Goal: Task Accomplishment & Management: Manage account settings

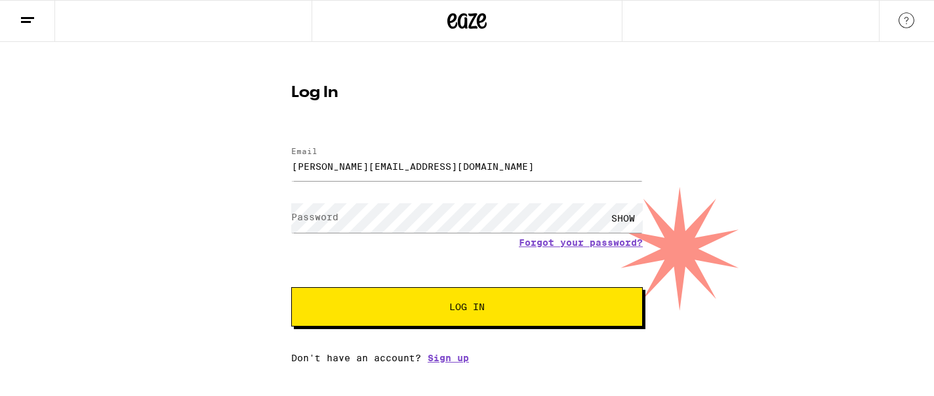
click at [390, 201] on div "SHOW" at bounding box center [467, 218] width 352 height 39
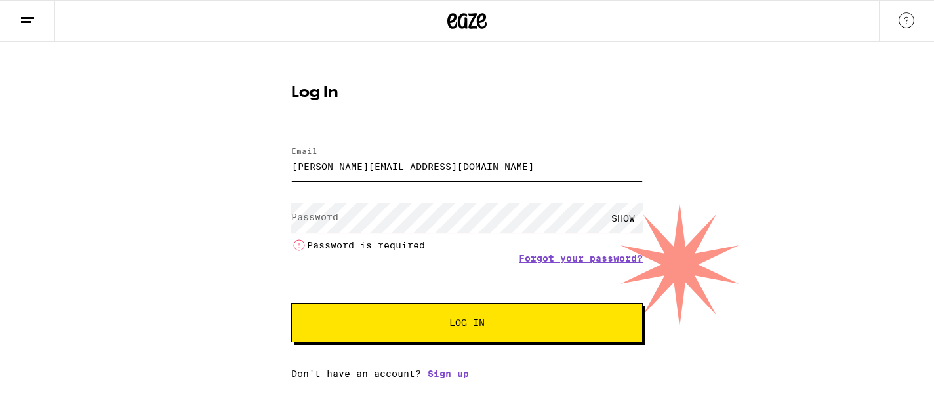
drag, startPoint x: 400, startPoint y: 175, endPoint x: 308, endPoint y: 132, distance: 102.1
click at [308, 132] on div "Log In Email Email [PERSON_NAME][EMAIL_ADDRESS][DOMAIN_NAME] Password Password …" at bounding box center [467, 227] width 378 height 304
type input "[PERSON_NAME][EMAIL_ADDRESS][PERSON_NAME][DOMAIN_NAME]"
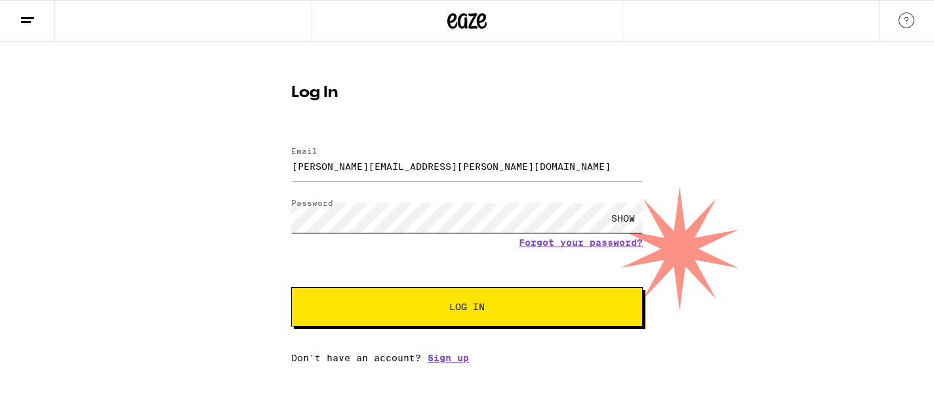
click at [291, 287] on button "Log In" at bounding box center [467, 306] width 352 height 39
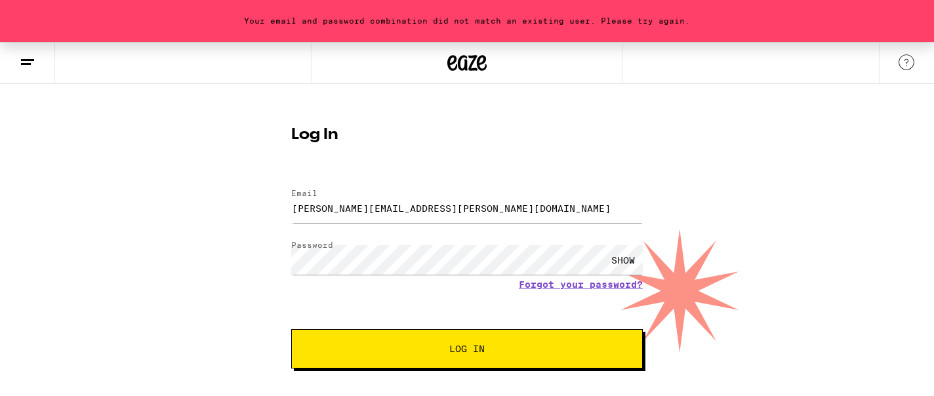
click at [341, 357] on button "Log In" at bounding box center [467, 348] width 352 height 39
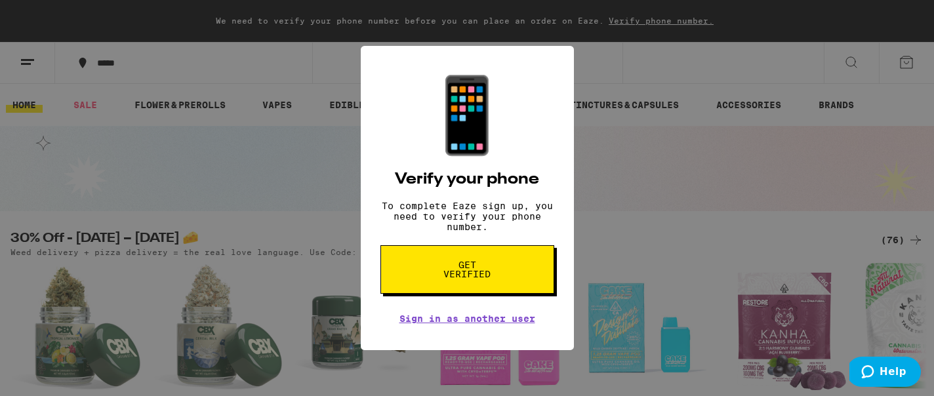
click at [660, 148] on div "📱 Verify your phone To complete Eaze sign up, you need to verify your phone num…" at bounding box center [467, 198] width 934 height 396
click at [907, 62] on div "📱 Verify your phone To complete Eaze sign up, you need to verify your phone num…" at bounding box center [467, 198] width 934 height 396
click at [471, 322] on link "Sign in as another user" at bounding box center [468, 319] width 136 height 10
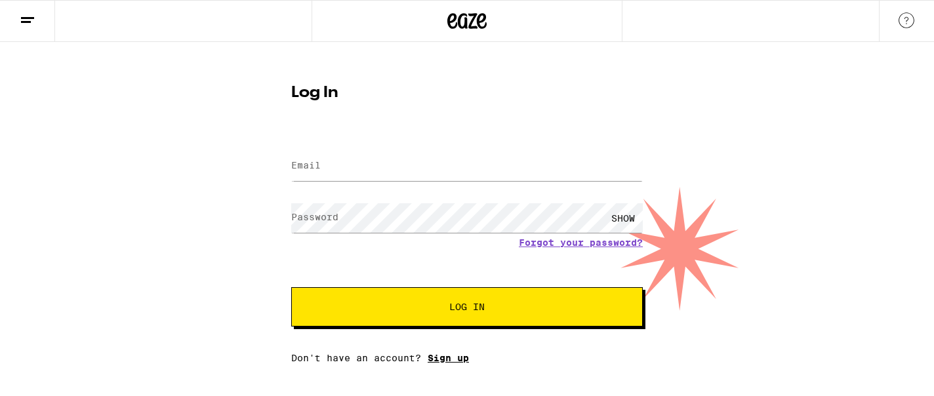
click at [452, 359] on link "Sign up" at bounding box center [448, 358] width 41 height 10
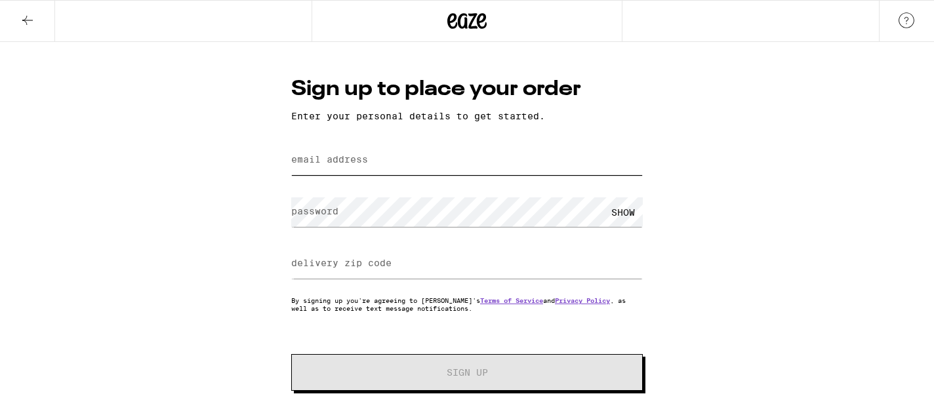
click at [377, 151] on input "email address" at bounding box center [467, 161] width 352 height 30
type input "o"
type input "pattycake@me.com"
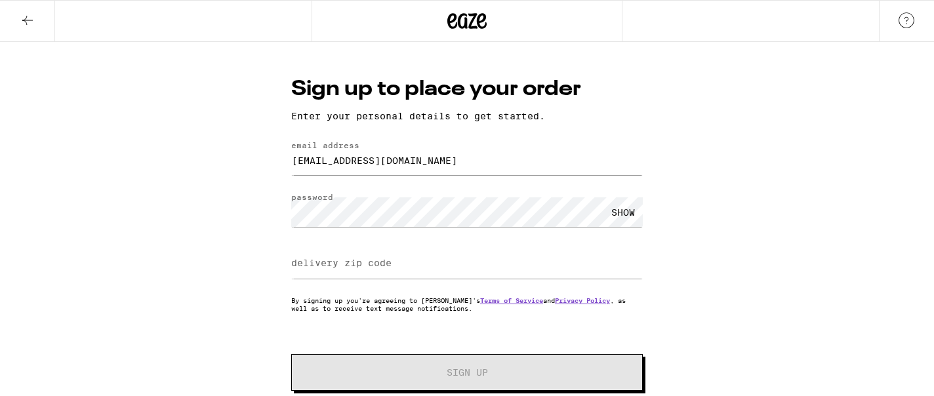
click at [312, 260] on label "delivery zip code" at bounding box center [341, 263] width 100 height 10
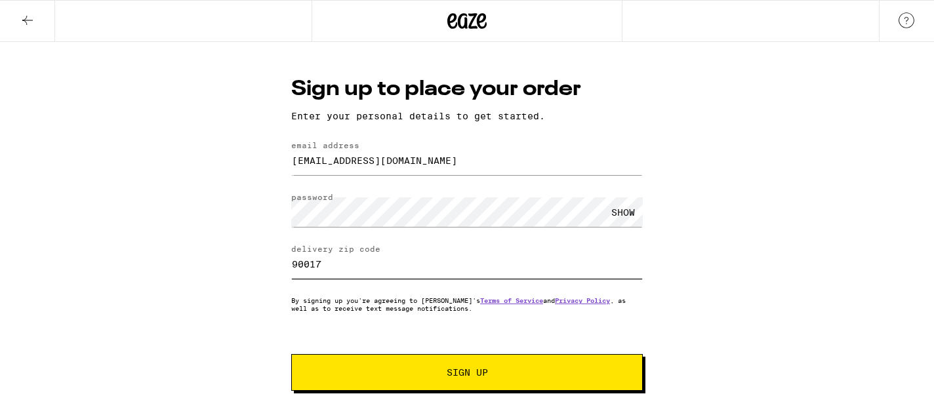
type input "90017"
click at [392, 354] on form "email address pattycake@me.com password SHOW delivery zip code 90017 By signing…" at bounding box center [467, 266] width 352 height 250
click at [388, 368] on button "Sign Up" at bounding box center [467, 372] width 352 height 37
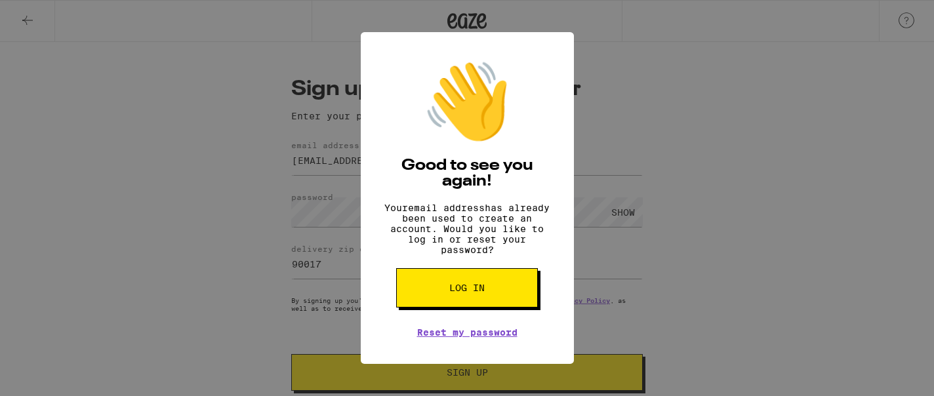
click at [453, 305] on button "Log in" at bounding box center [467, 287] width 142 height 39
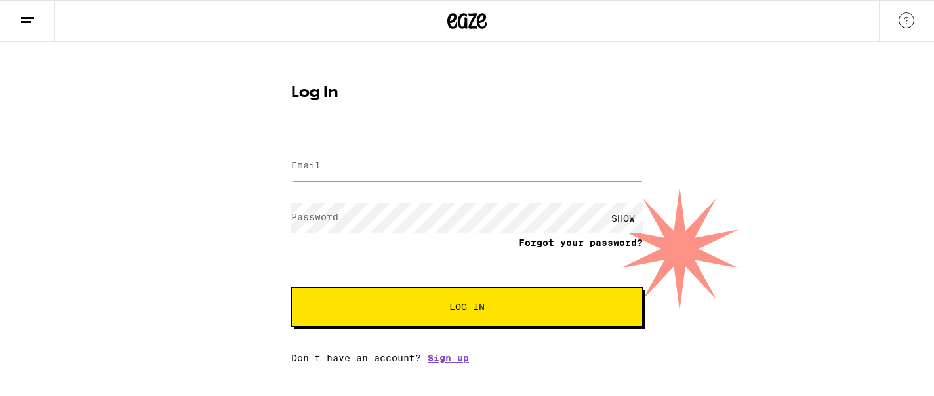
click at [566, 243] on link "Forgot your password?" at bounding box center [581, 242] width 124 height 10
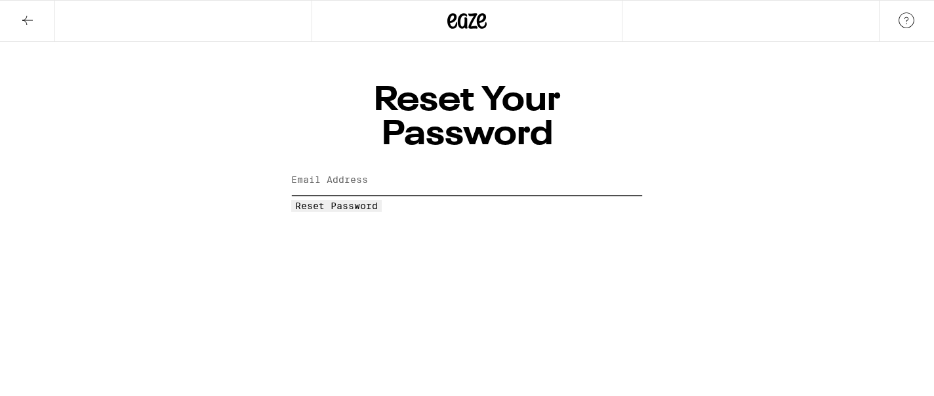
click at [474, 166] on input "Email Address" at bounding box center [467, 181] width 352 height 30
type input "pattycake@me.com"
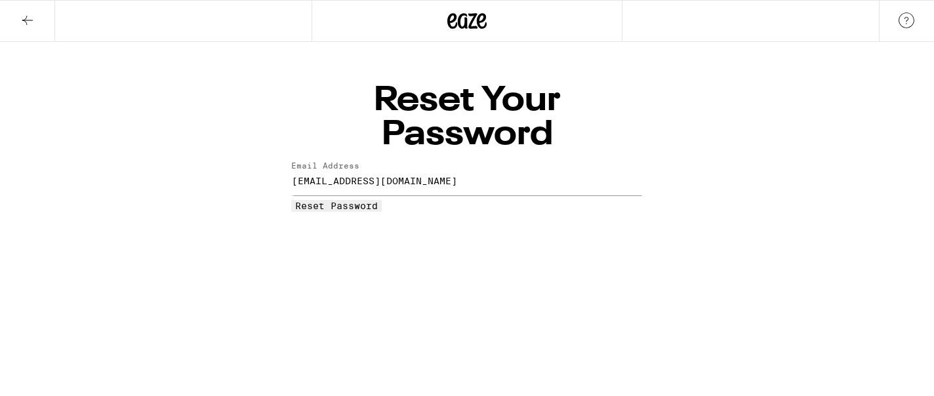
click at [382, 200] on button "Reset Password" at bounding box center [336, 206] width 91 height 12
